Goal: Task Accomplishment & Management: Manage account settings

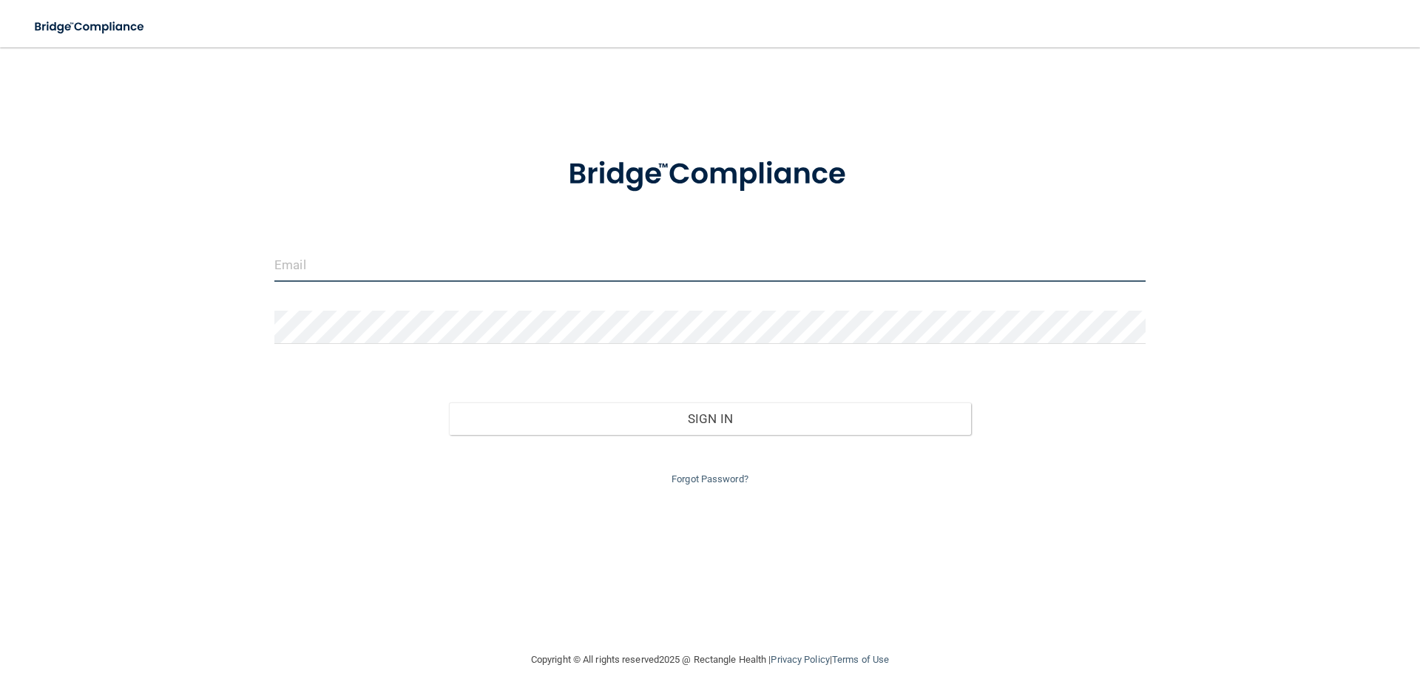
click at [442, 266] on input "email" at bounding box center [709, 265] width 871 height 33
type input "[EMAIL_ADDRESS][DOMAIN_NAME]"
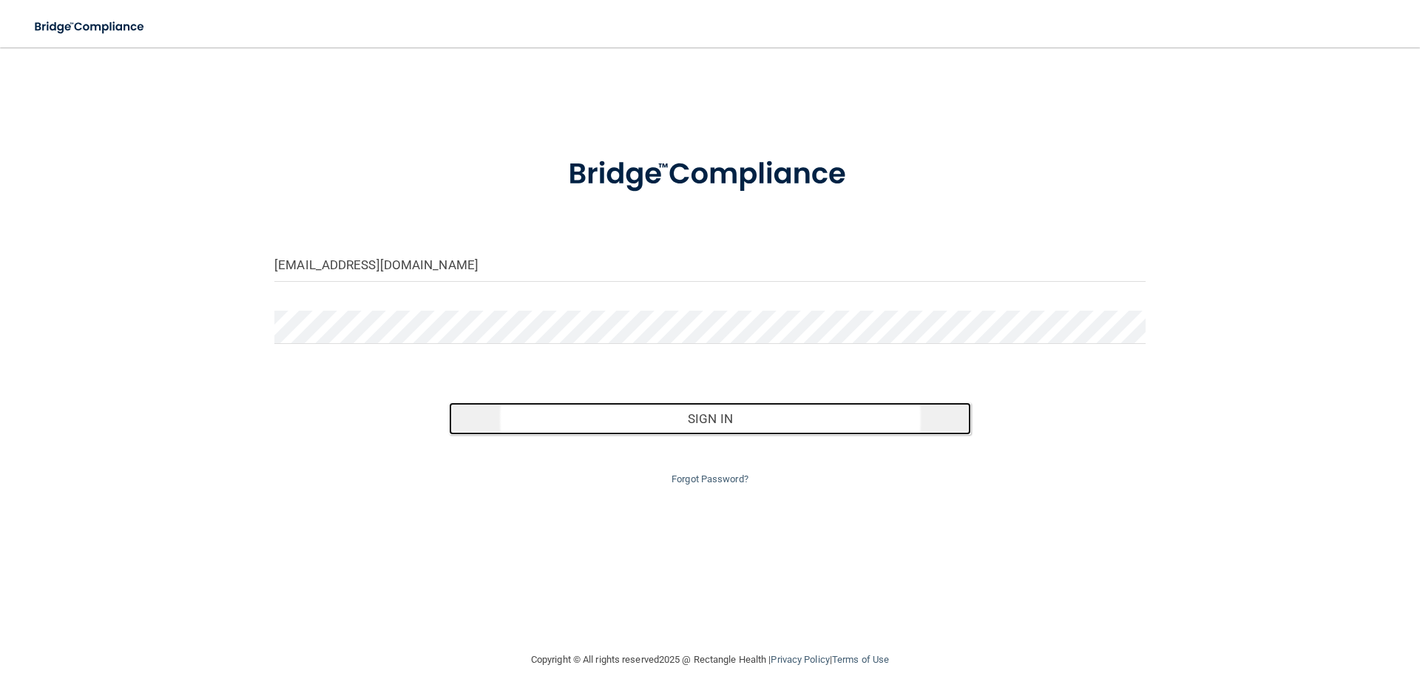
click at [706, 413] on button "Sign In" at bounding box center [710, 418] width 523 height 33
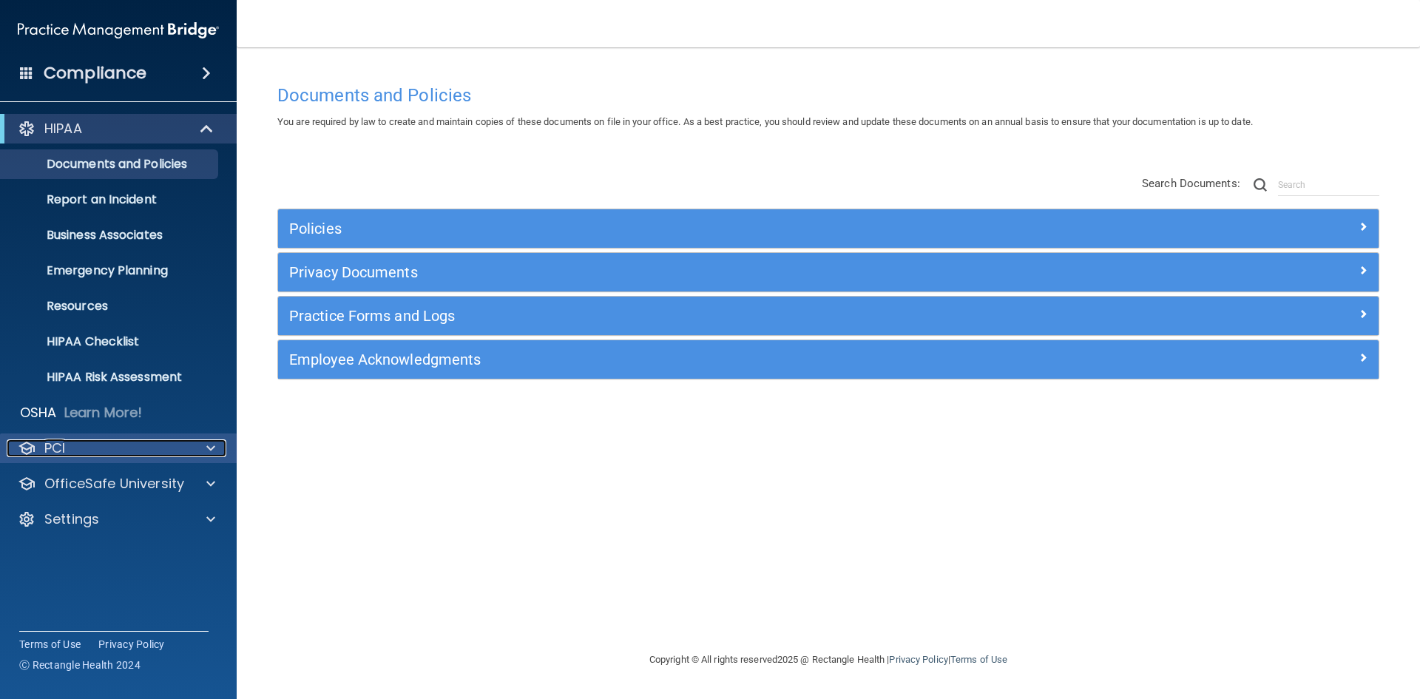
click at [215, 444] on span at bounding box center [210, 448] width 9 height 18
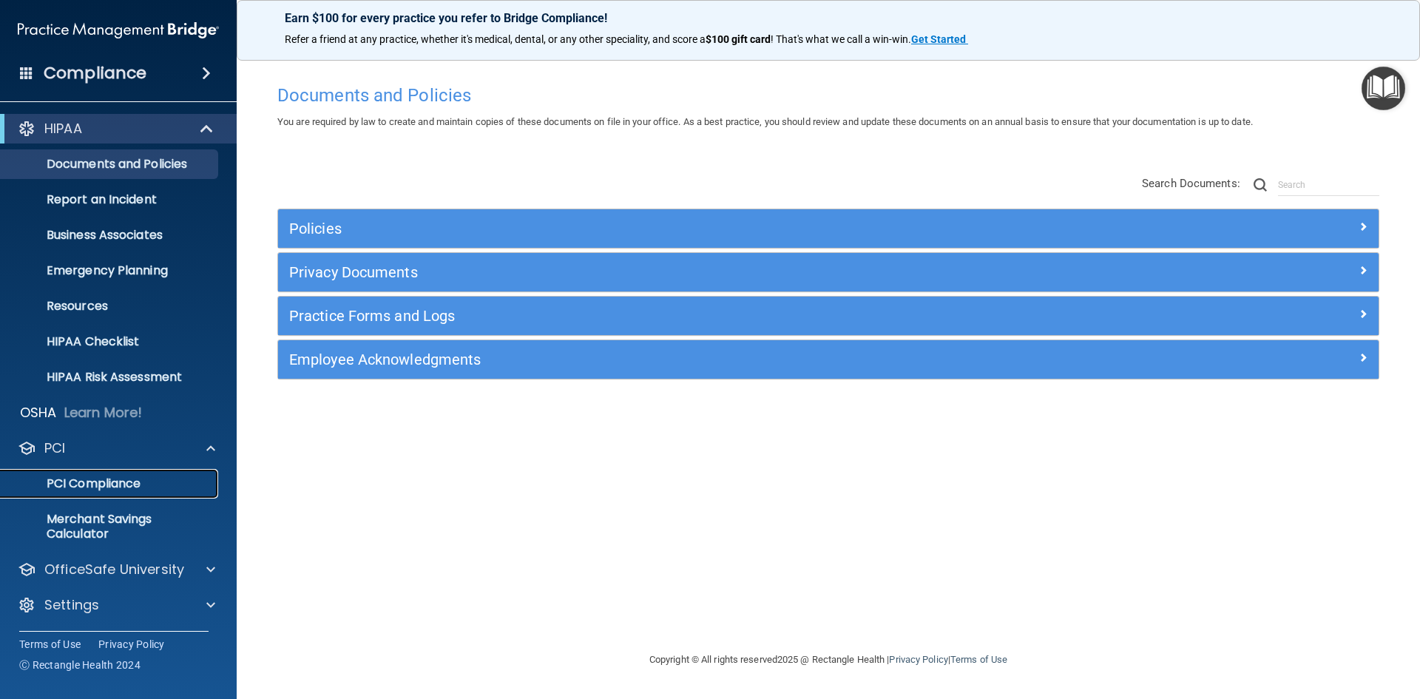
click at [149, 481] on p "PCI Compliance" at bounding box center [111, 483] width 202 height 15
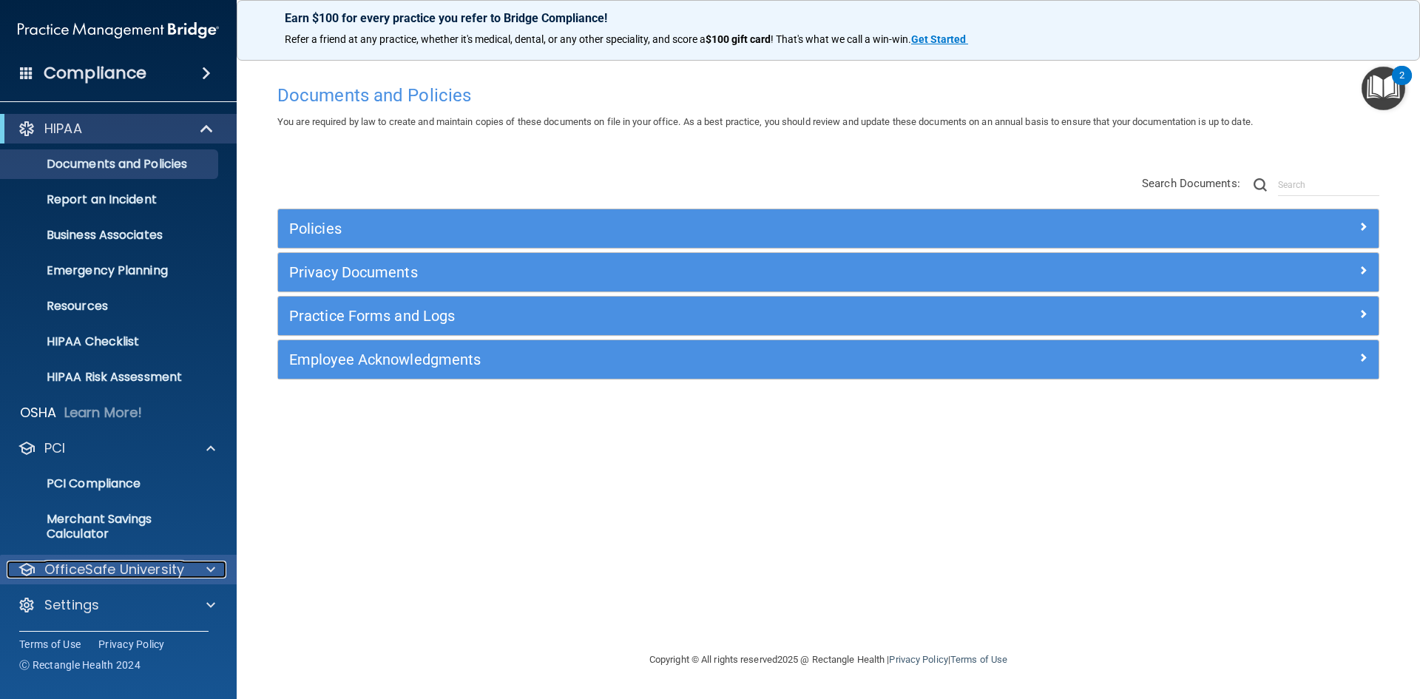
click at [212, 564] on span at bounding box center [210, 570] width 9 height 18
click at [118, 607] on p "HIPAA Training" at bounding box center [71, 605] width 122 height 15
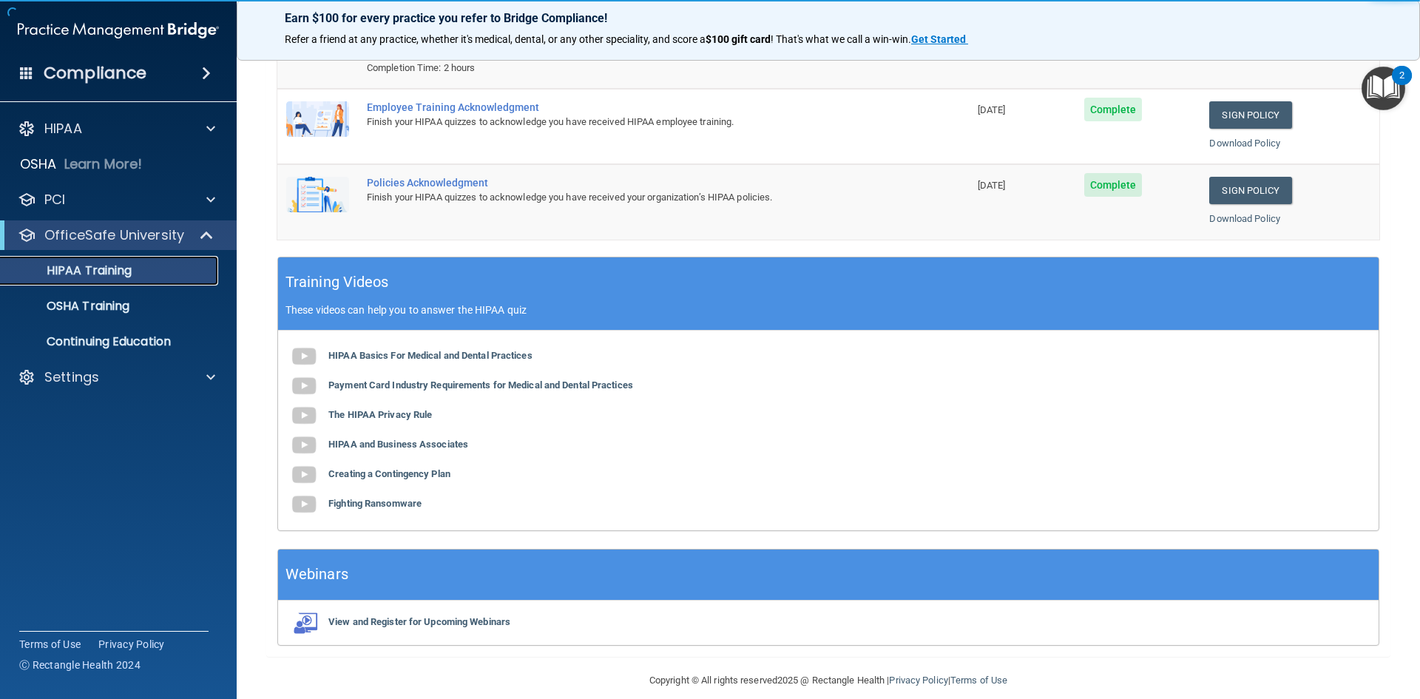
scroll to position [279, 0]
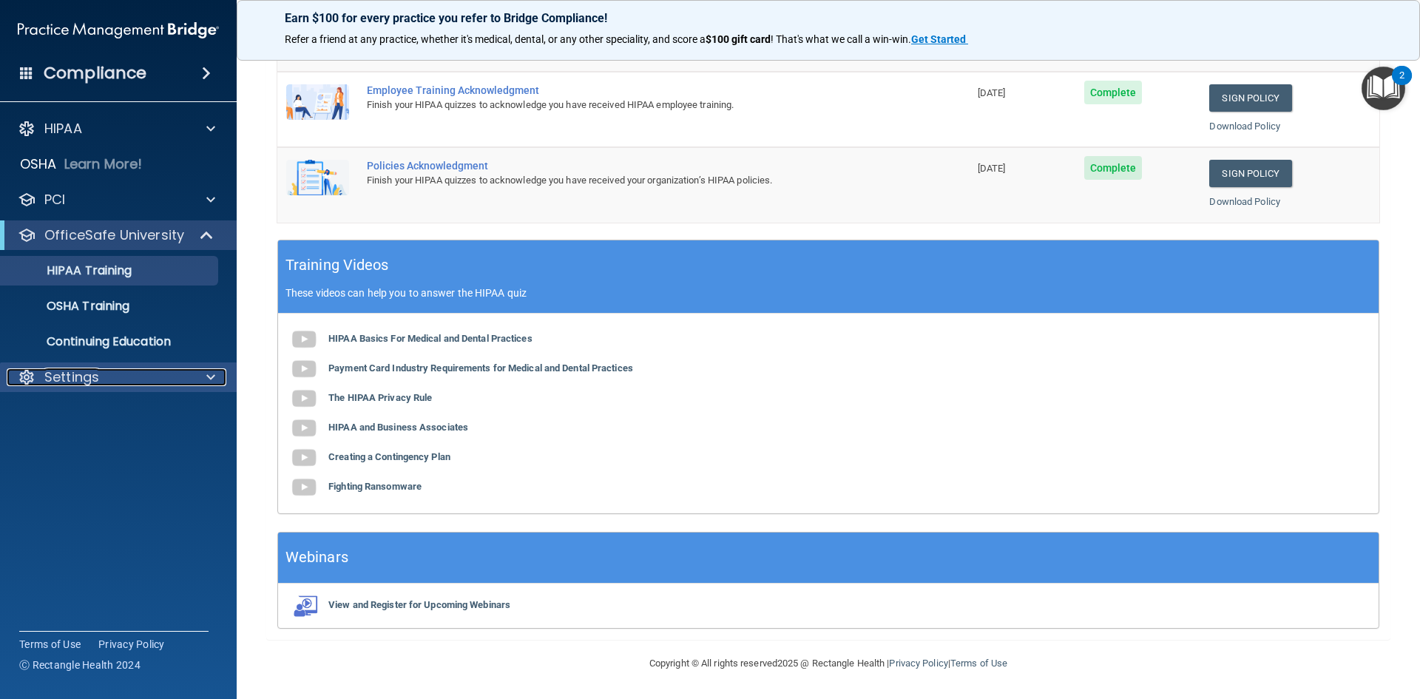
click at [209, 374] on span at bounding box center [210, 377] width 9 height 18
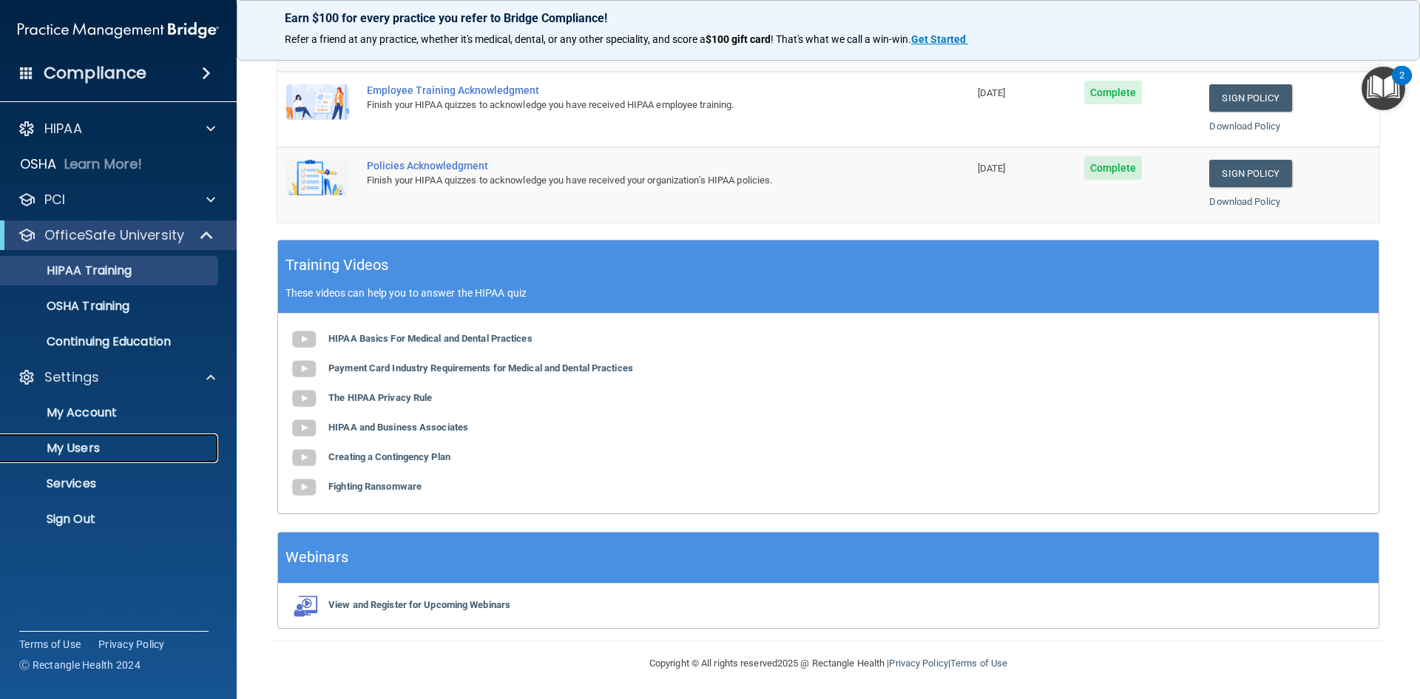
click at [65, 451] on p "My Users" at bounding box center [111, 448] width 202 height 15
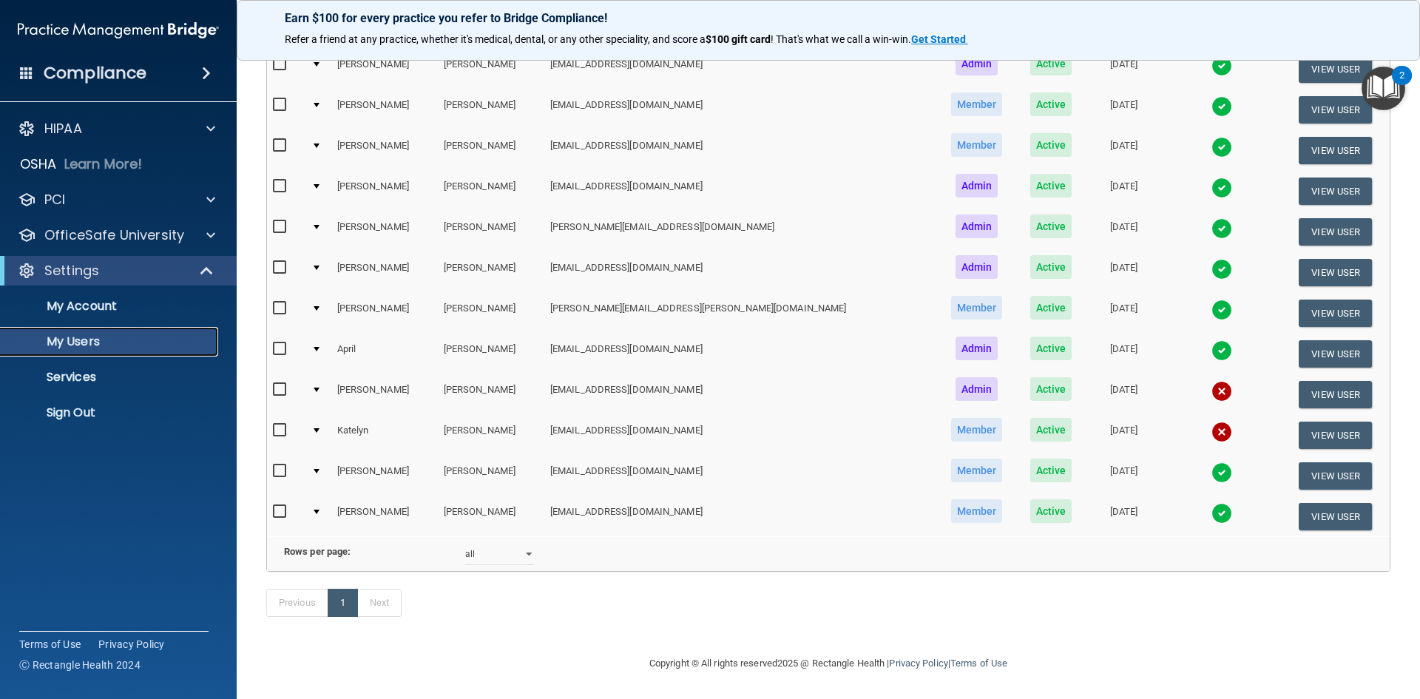
scroll to position [525, 0]
click at [1300, 422] on button "View User" at bounding box center [1335, 435] width 73 height 27
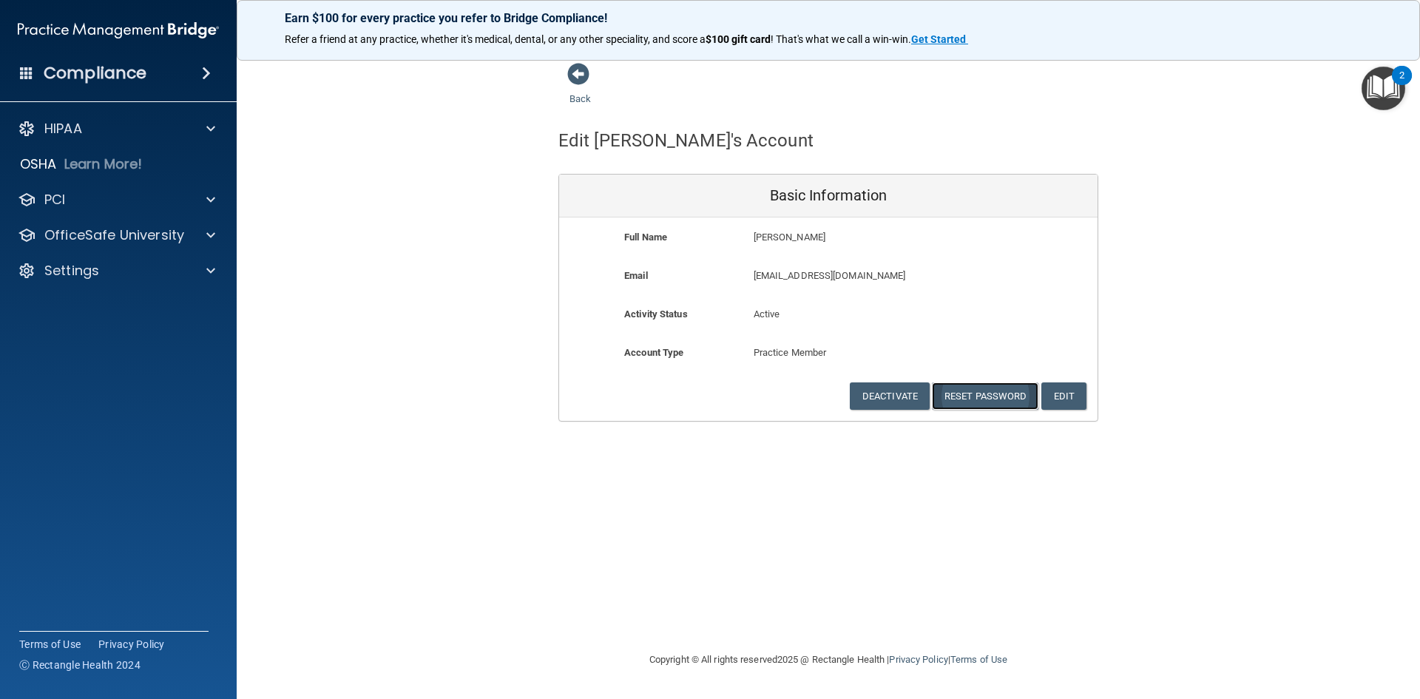
click at [987, 397] on button "Reset Password" at bounding box center [985, 395] width 107 height 27
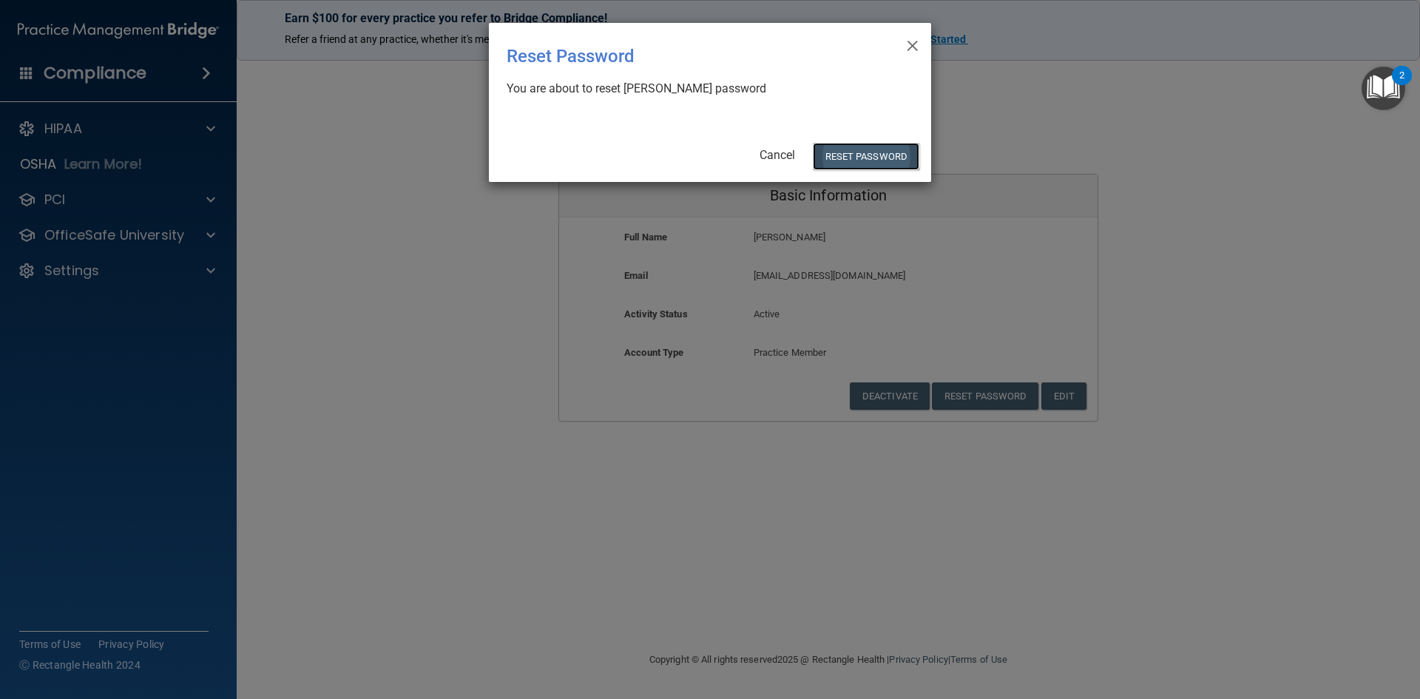
click at [846, 157] on button "Reset Password" at bounding box center [866, 156] width 107 height 27
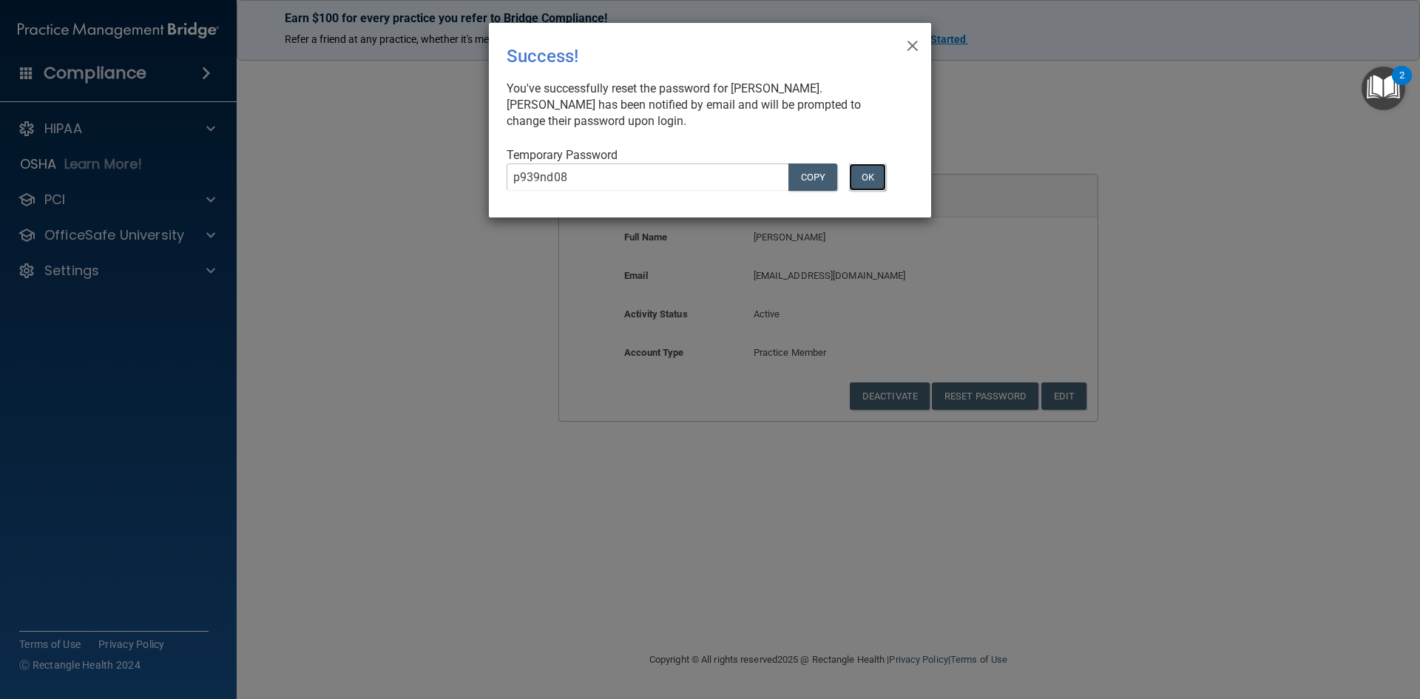
click at [865, 179] on button "OK" at bounding box center [867, 176] width 37 height 27
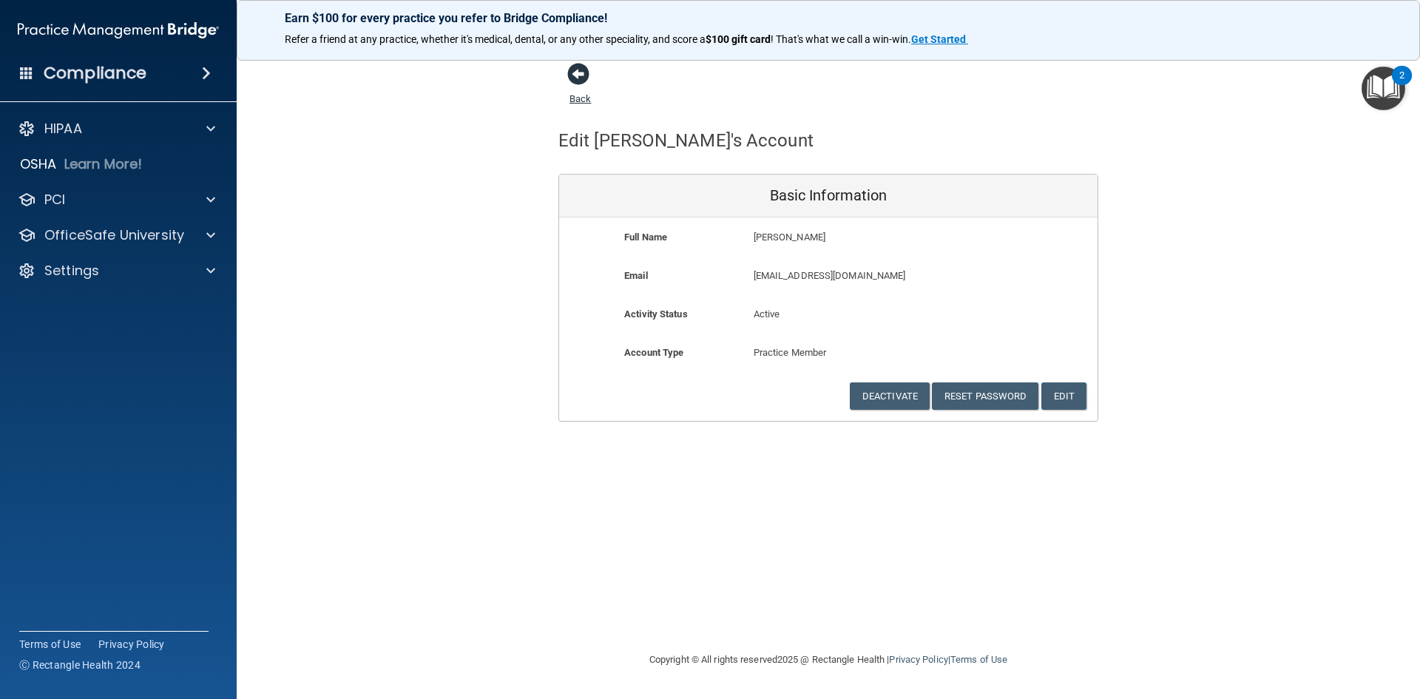
click at [578, 72] on span at bounding box center [578, 74] width 22 height 22
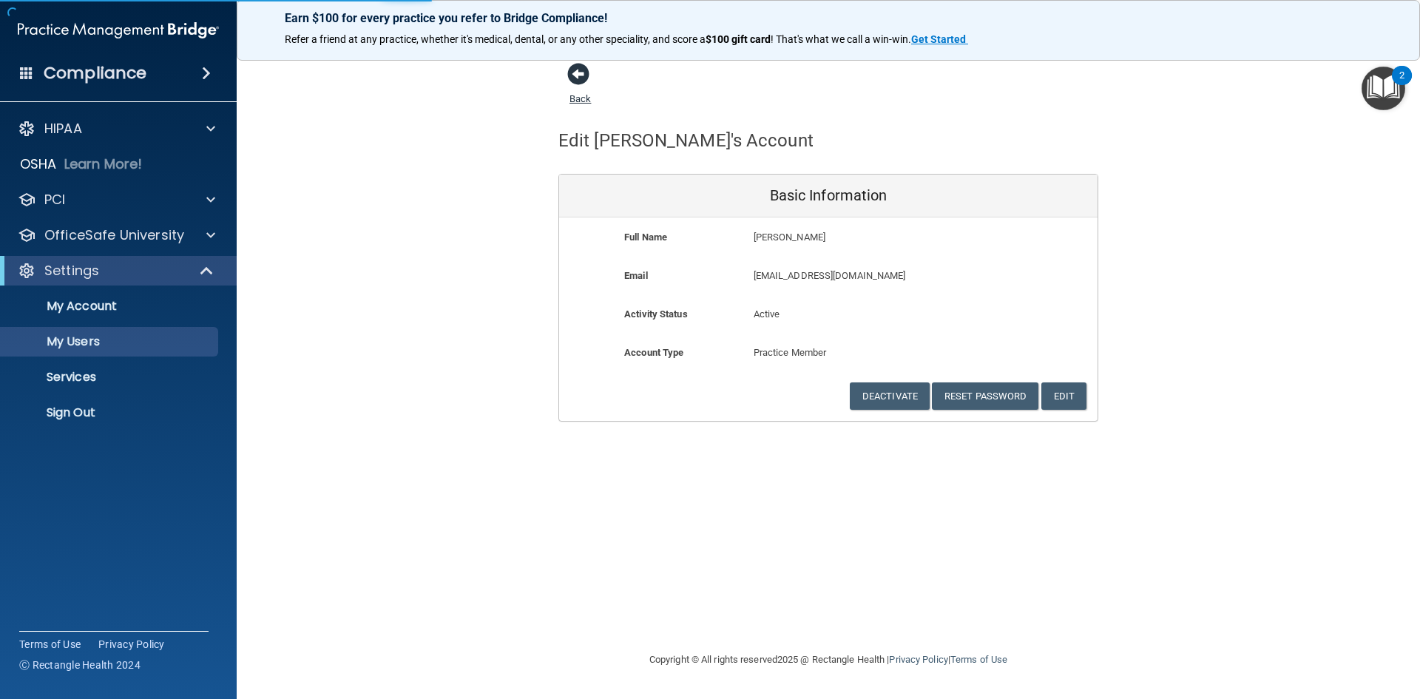
click at [579, 80] on span at bounding box center [578, 74] width 22 height 22
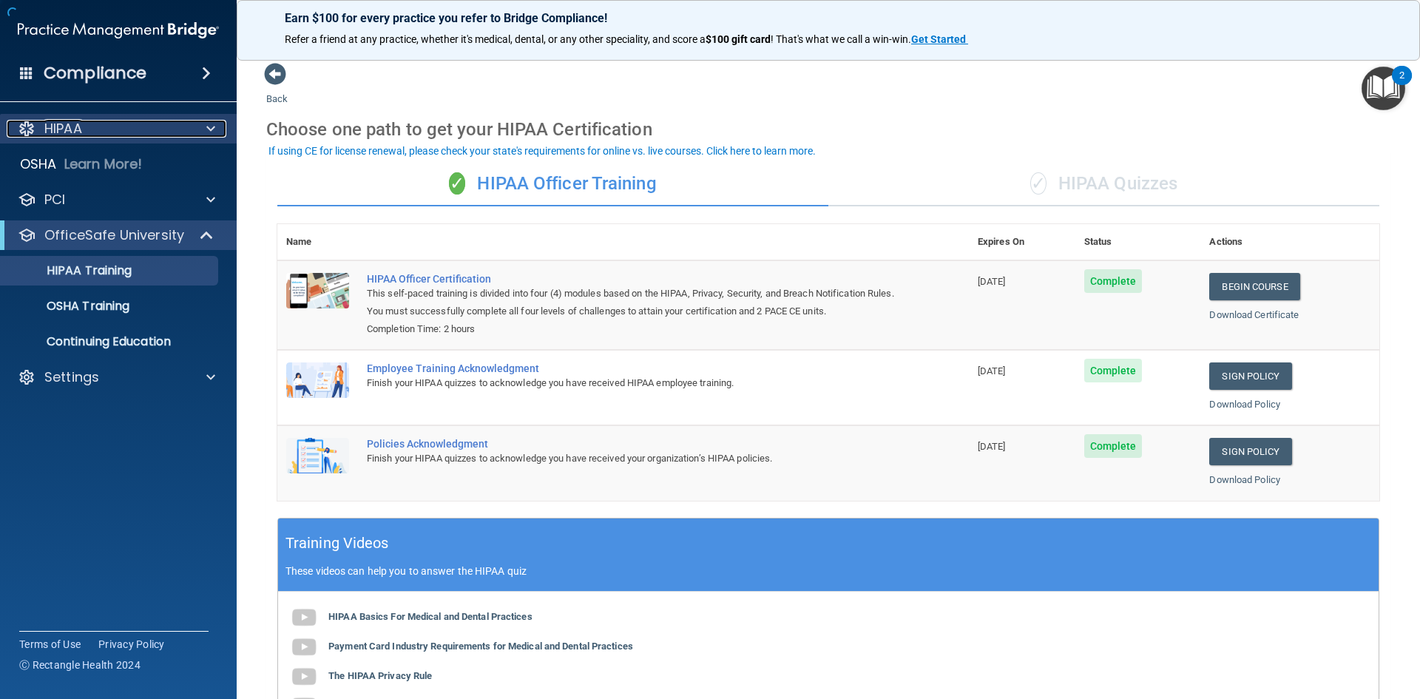
click at [55, 125] on p "HIPAA" at bounding box center [63, 129] width 38 height 18
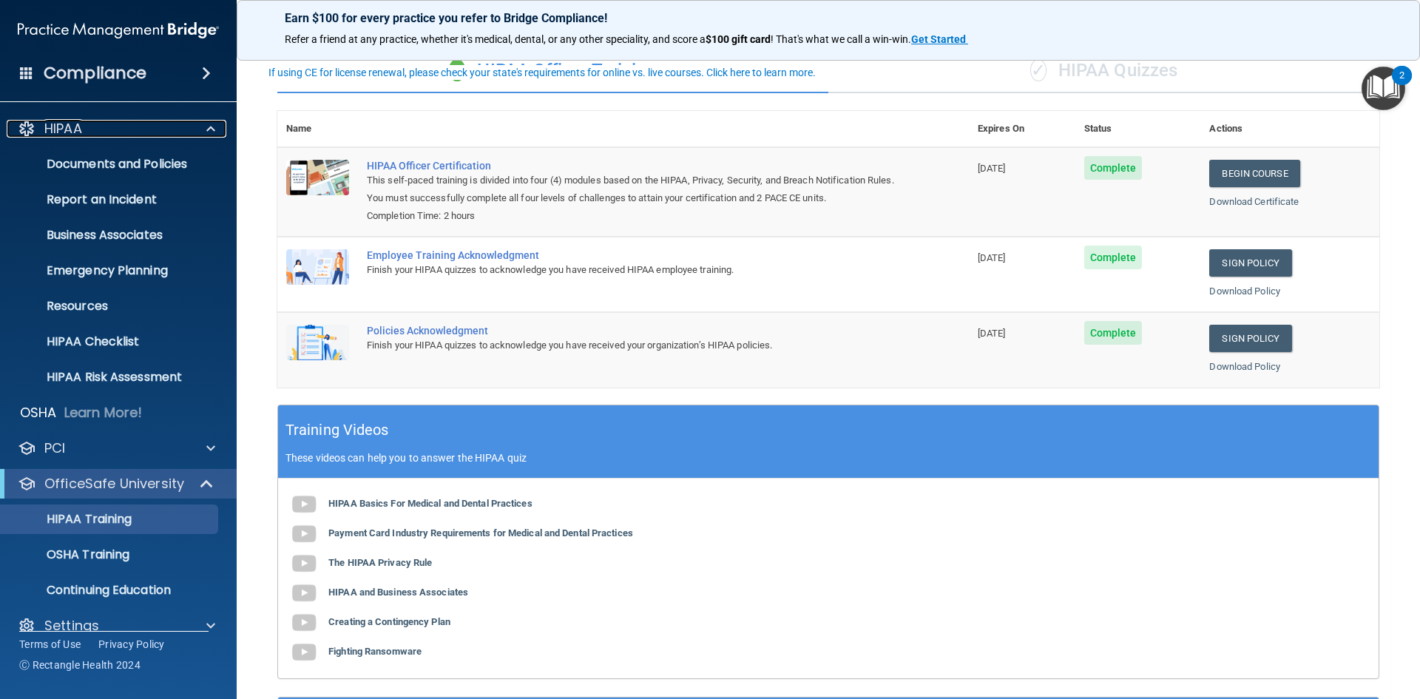
scroll to position [279, 0]
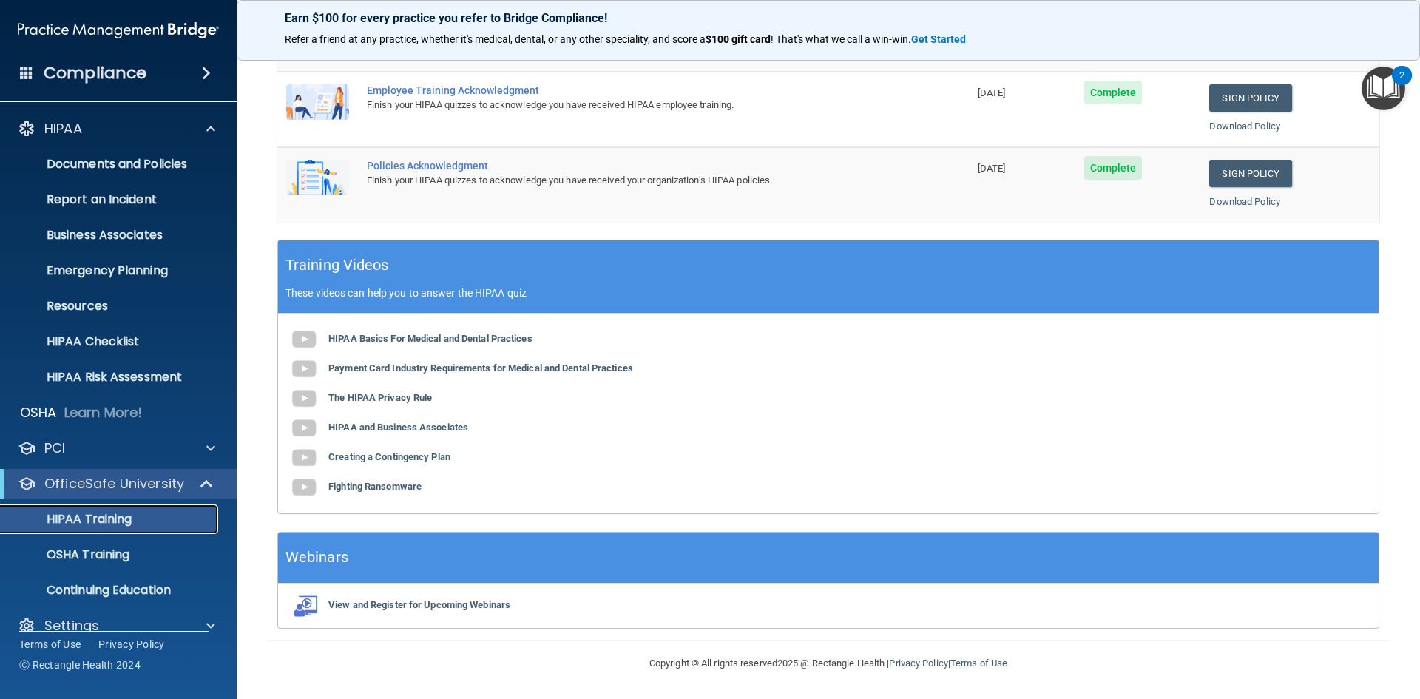
click at [95, 514] on p "HIPAA Training" at bounding box center [71, 519] width 122 height 15
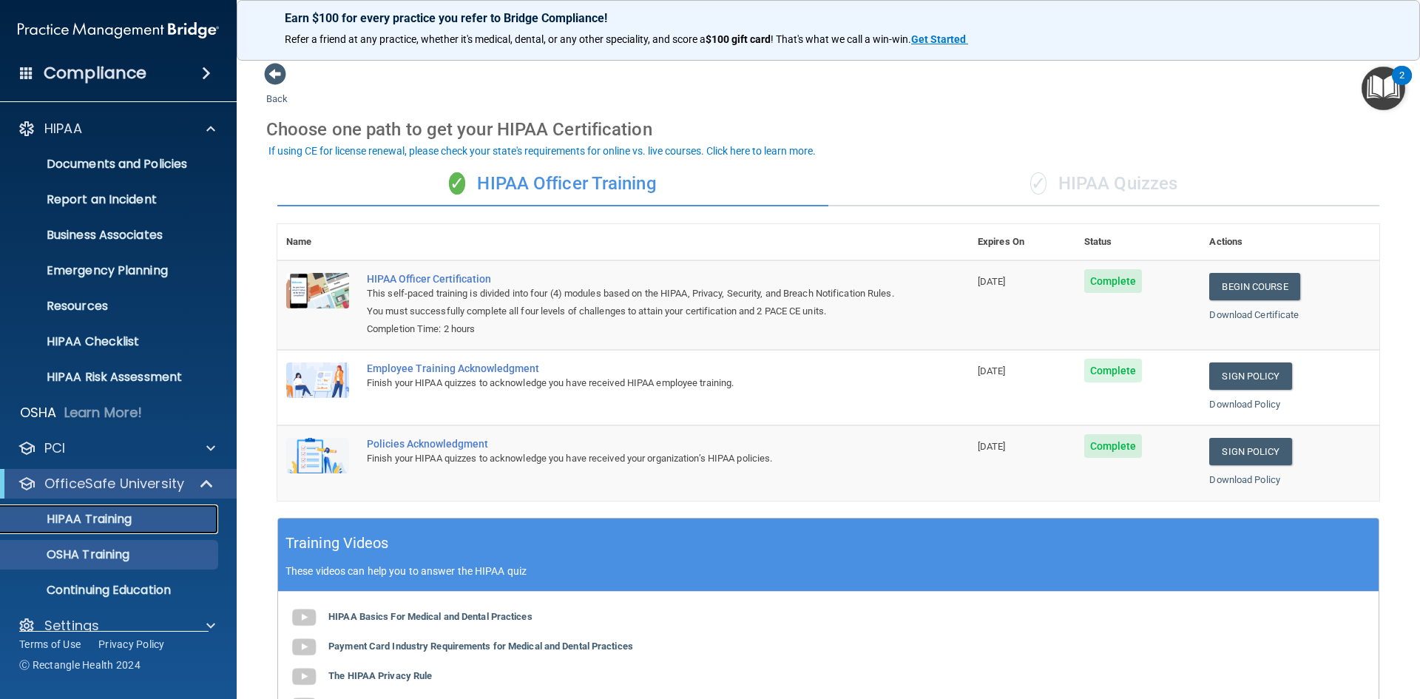
scroll to position [21, 0]
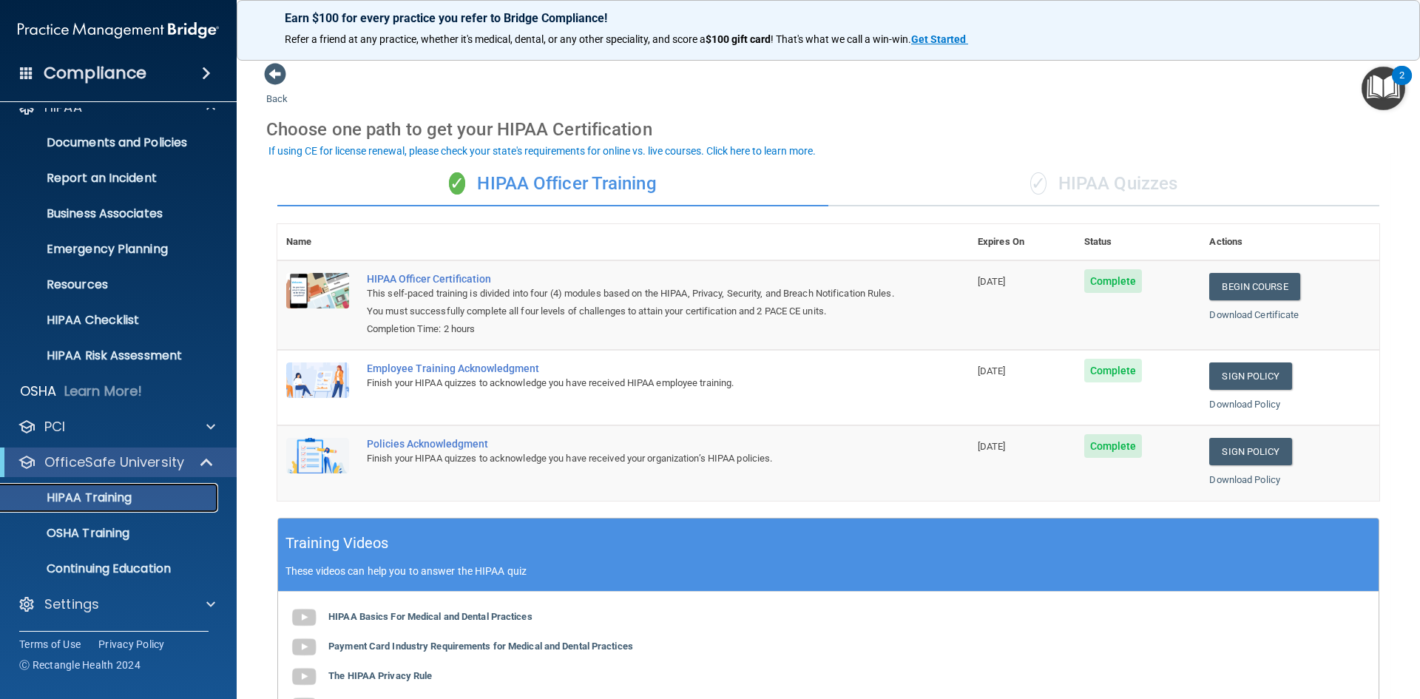
click at [86, 495] on p "HIPAA Training" at bounding box center [71, 497] width 122 height 15
click at [125, 495] on p "HIPAA Training" at bounding box center [71, 497] width 122 height 15
click at [209, 599] on span at bounding box center [210, 605] width 9 height 18
click at [206, 460] on span at bounding box center [208, 462] width 13 height 18
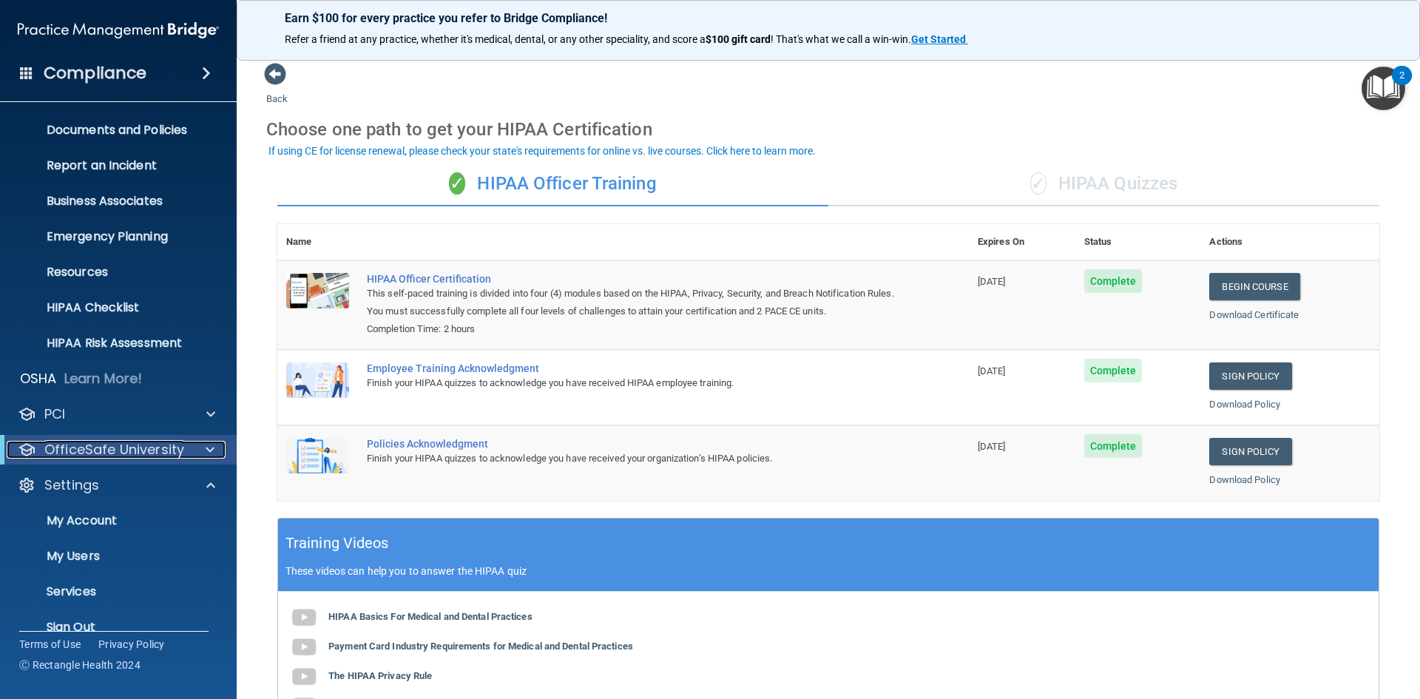
scroll to position [57, 0]
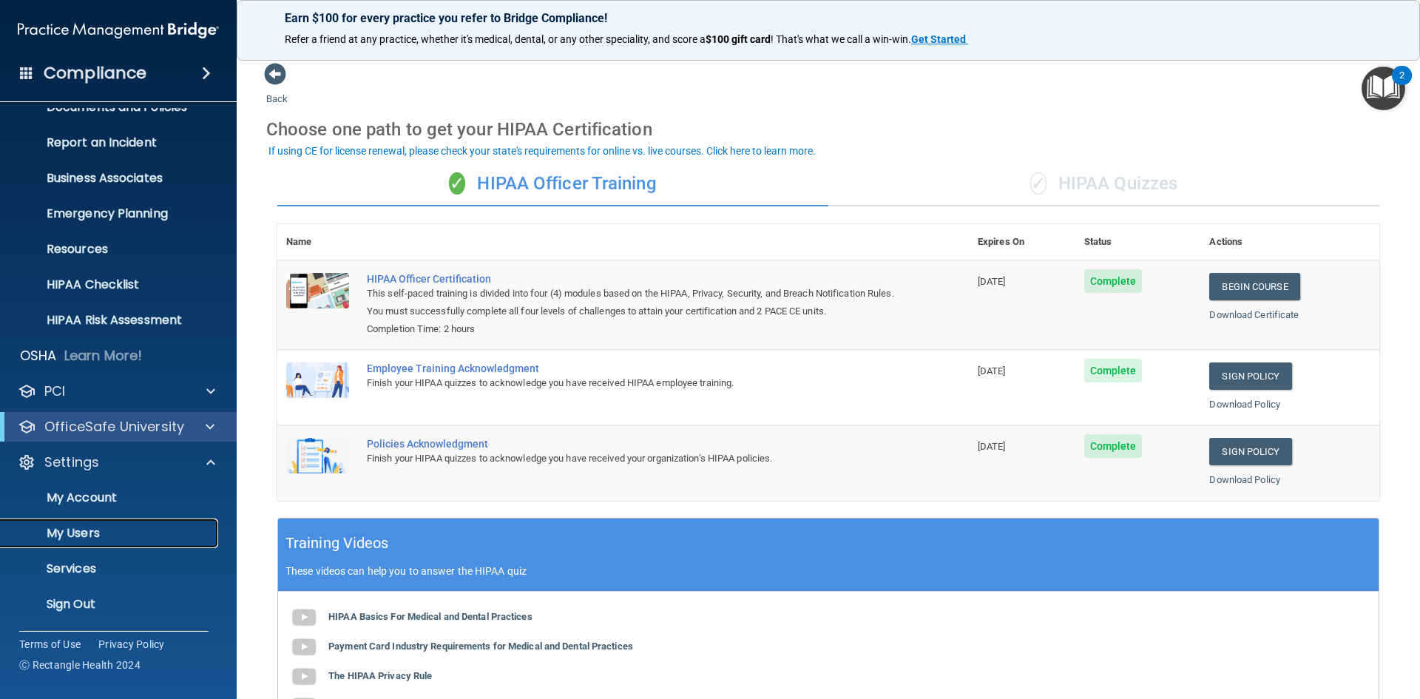
click at [70, 530] on p "My Users" at bounding box center [111, 533] width 202 height 15
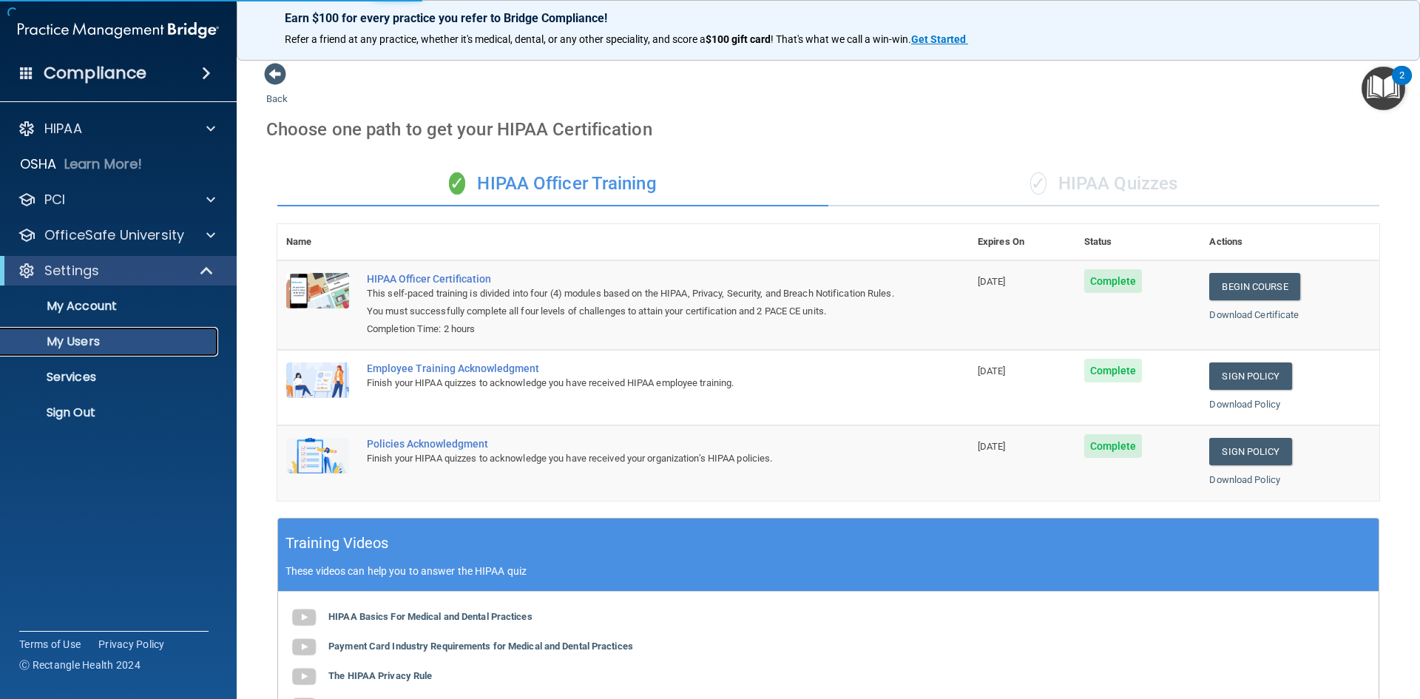
click at [87, 340] on p "My Users" at bounding box center [111, 341] width 202 height 15
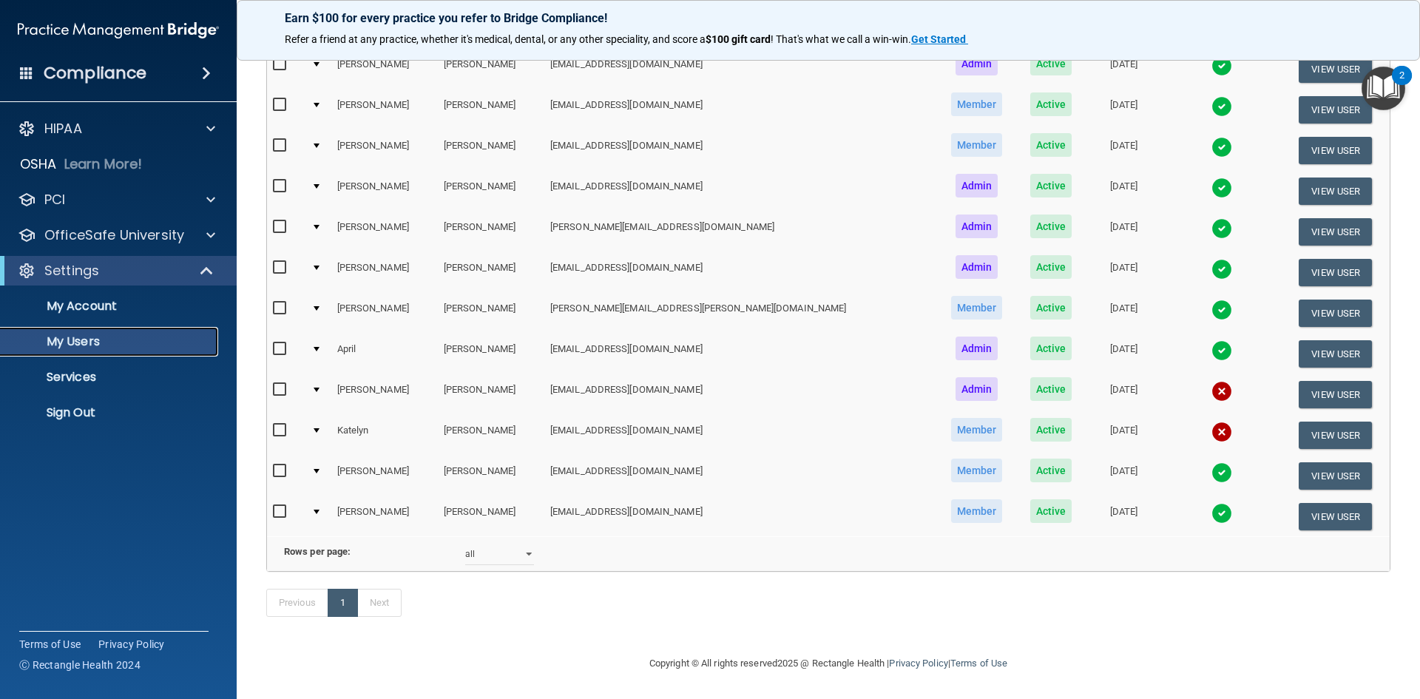
scroll to position [525, 0]
click at [83, 306] on p "My Account" at bounding box center [111, 306] width 202 height 15
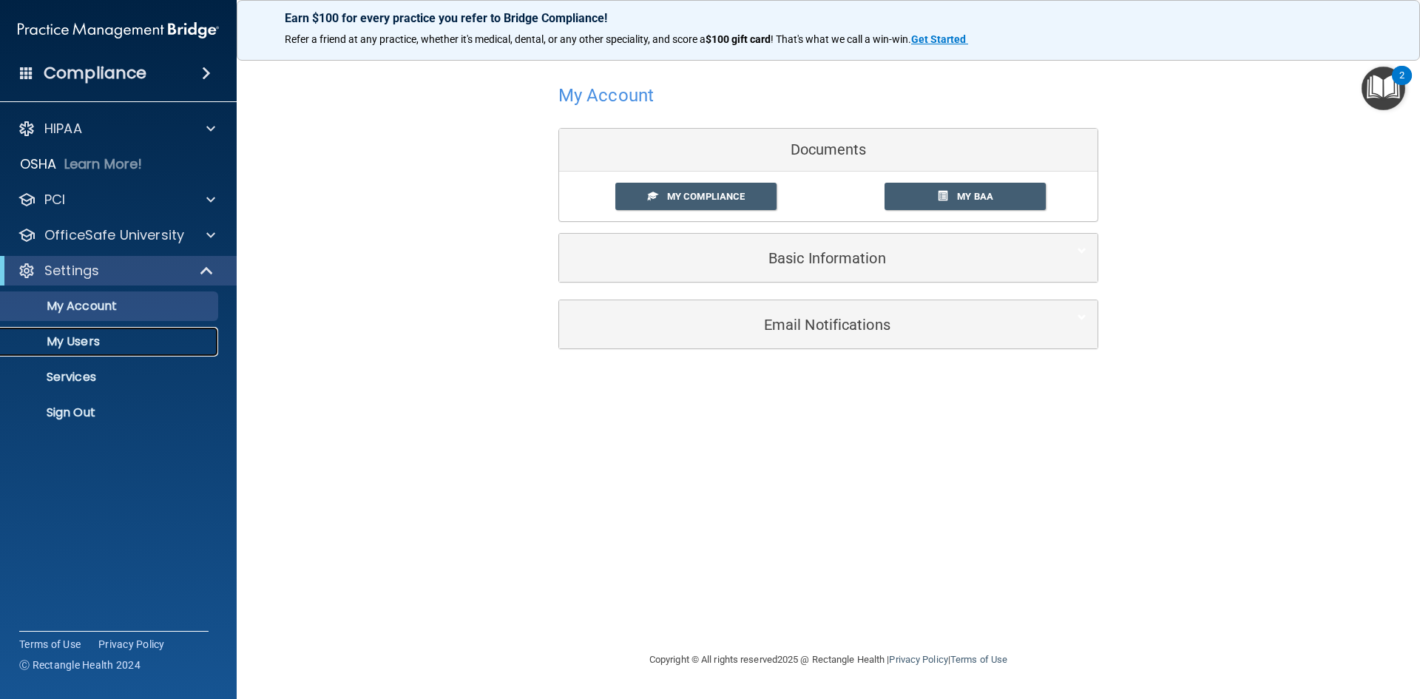
click at [98, 342] on p "My Users" at bounding box center [111, 341] width 202 height 15
